Goal: Task Accomplishment & Management: Manage account settings

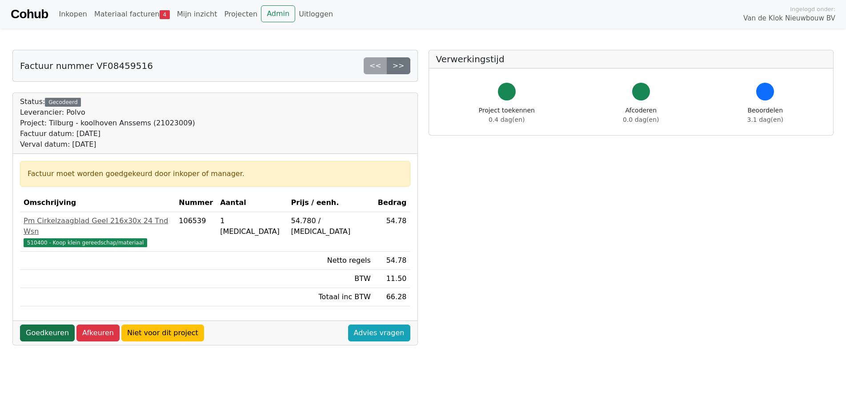
click at [49, 325] on link "Goedkeuren" at bounding box center [47, 333] width 55 height 17
click at [48, 325] on link "Goedkeuren" at bounding box center [47, 333] width 55 height 17
